Goal: Book appointment/travel/reservation

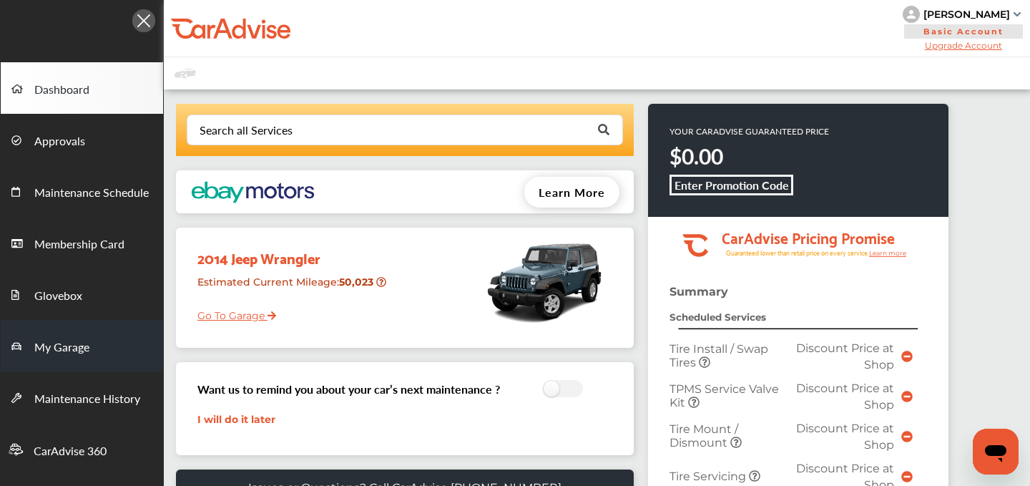
click at [62, 339] on span "My Garage" at bounding box center [61, 347] width 55 height 19
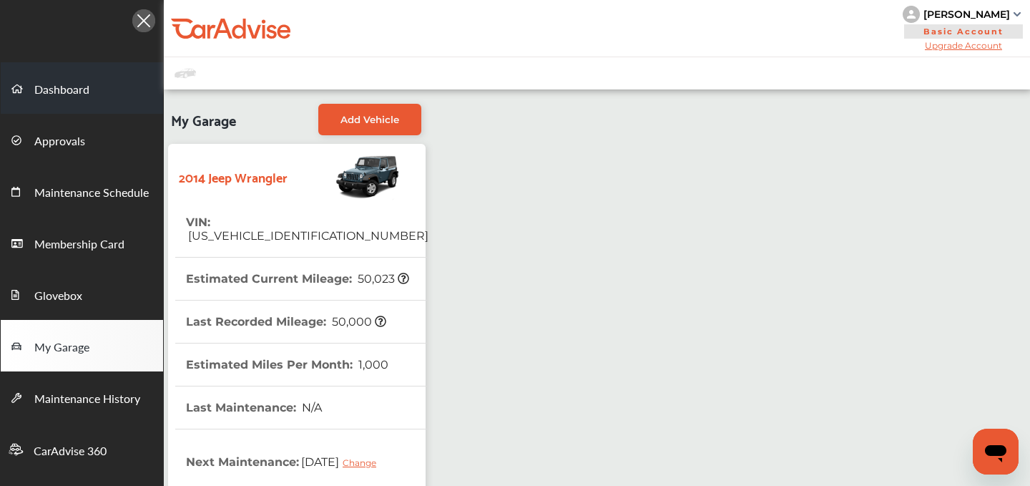
click at [70, 70] on link "Dashboard" at bounding box center [82, 87] width 162 height 51
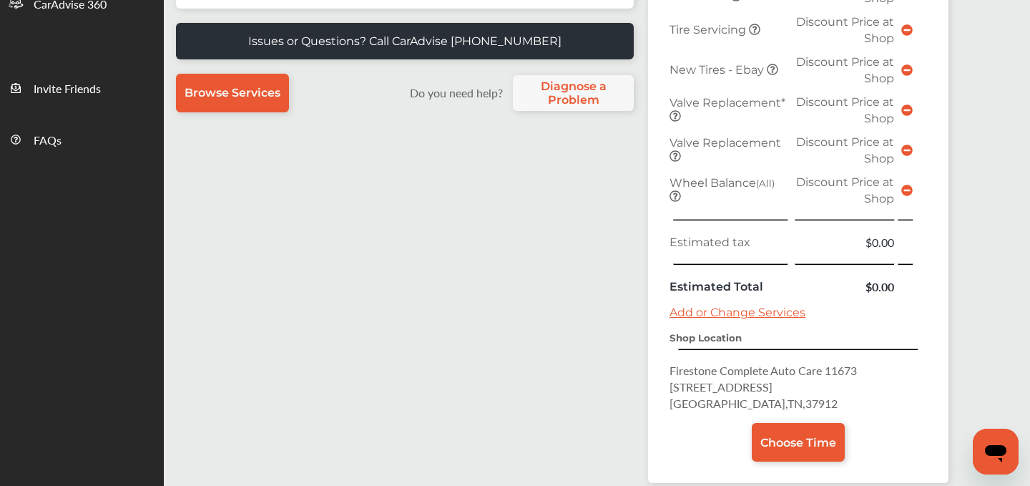
scroll to position [513, 0]
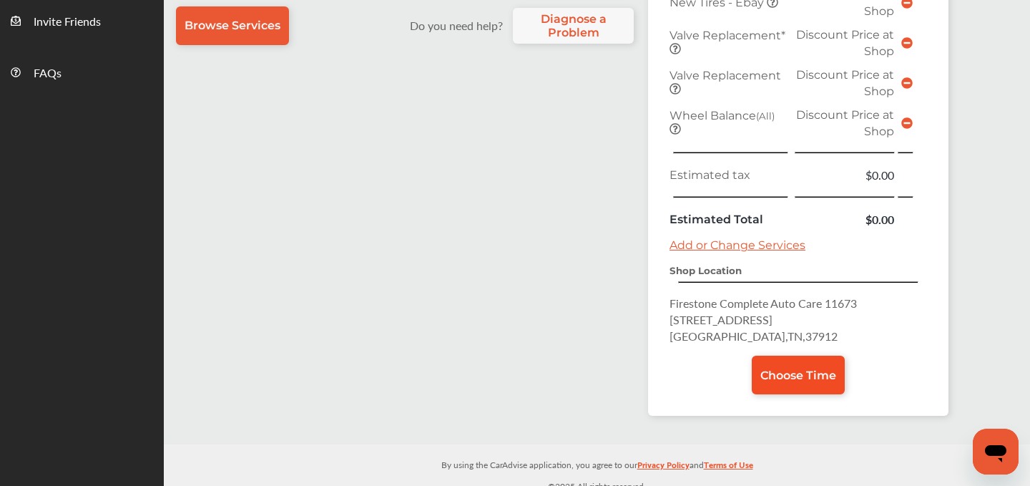
click at [814, 365] on link "Choose Time" at bounding box center [798, 374] width 93 height 39
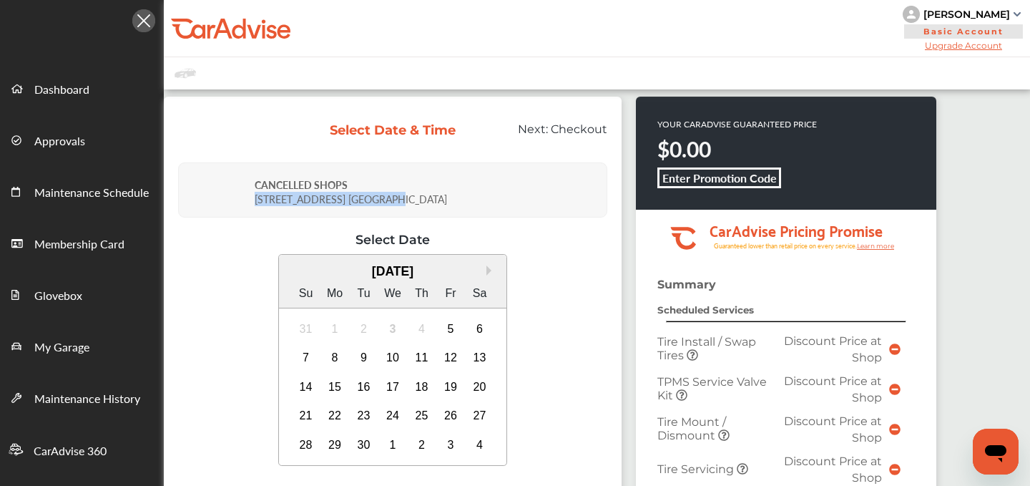
drag, startPoint x: 412, startPoint y: 197, endPoint x: 254, endPoint y: 205, distance: 158.2
click at [255, 205] on div "CANCELLED SHOPS [STREET_ADDRESS]" at bounding box center [429, 190] width 348 height 46
copy div "[STREET_ADDRESS][PERSON_NAME]"
